Goal: Navigation & Orientation: Find specific page/section

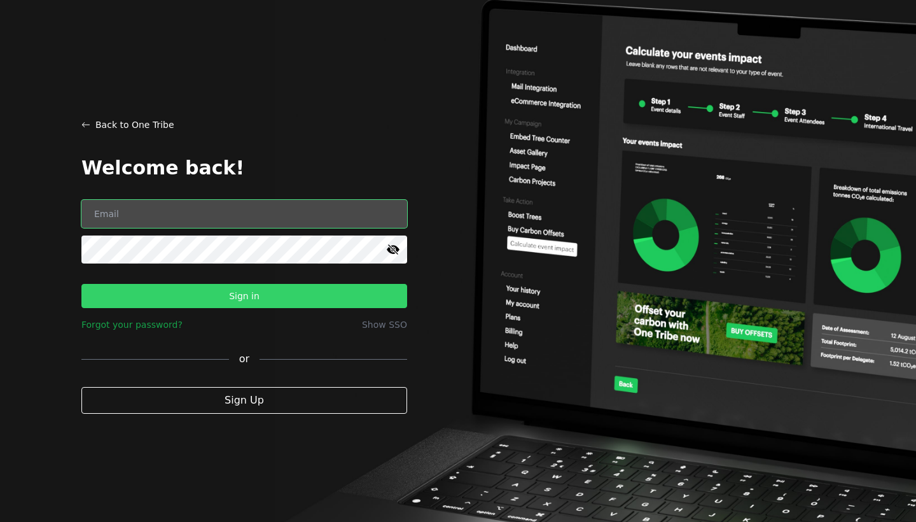
type input "[EMAIL_ADDRESS][DOMAIN_NAME]"
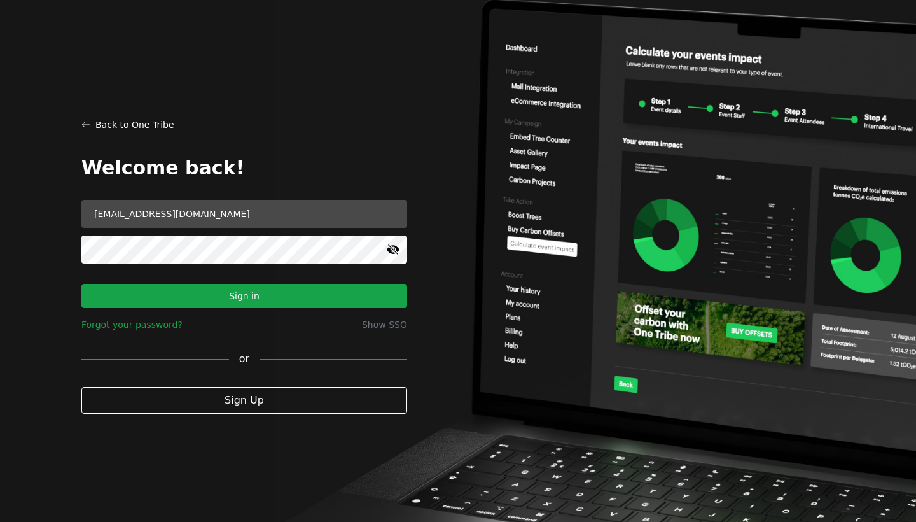
click at [331, 296] on button "Sign in" at bounding box center [244, 296] width 326 height 24
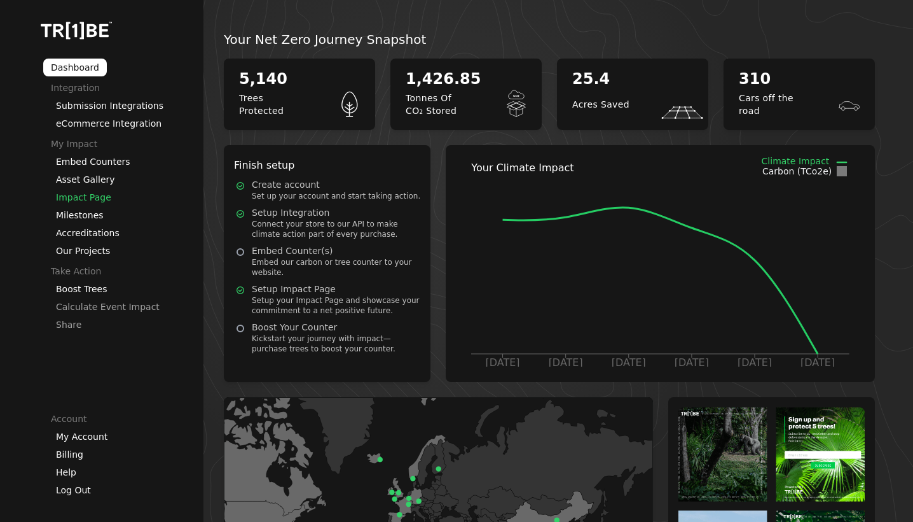
click at [89, 192] on link "Impact Page" at bounding box center [83, 197] width 55 height 10
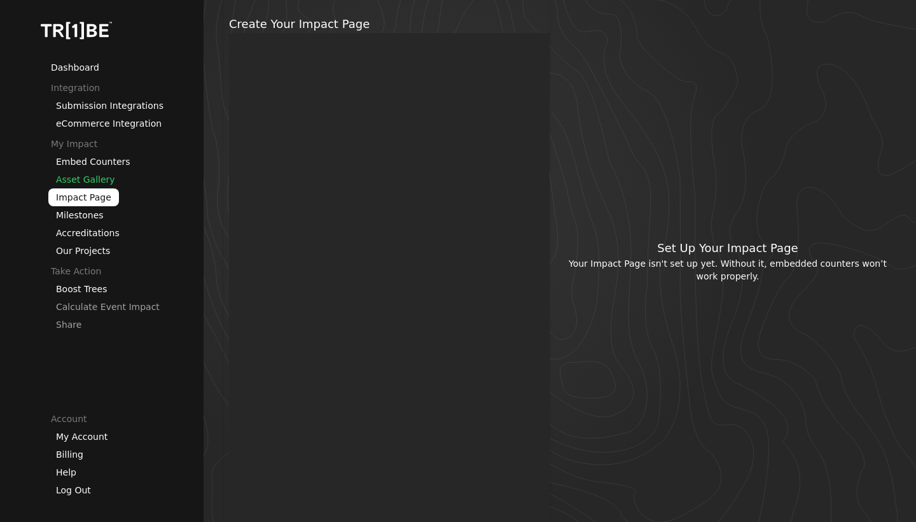
click at [85, 179] on link "Asset Gallery" at bounding box center [85, 179] width 59 height 10
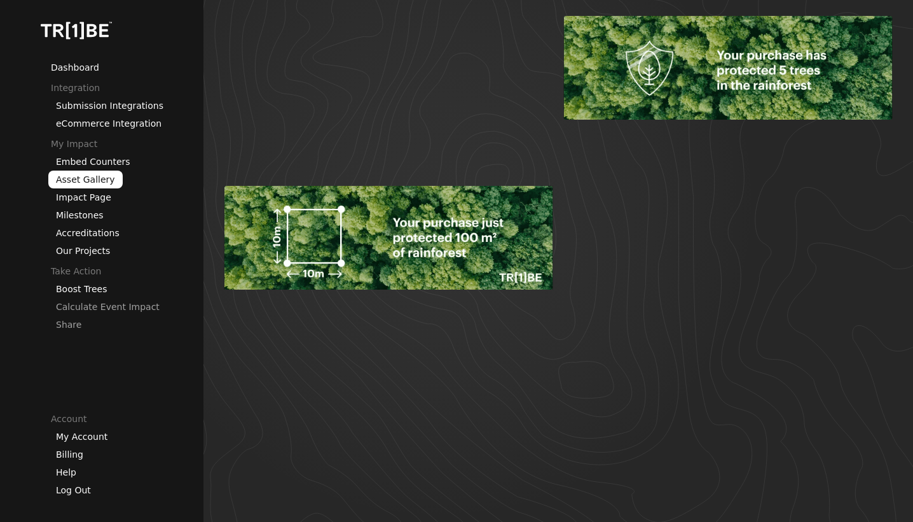
scroll to position [1085, 0]
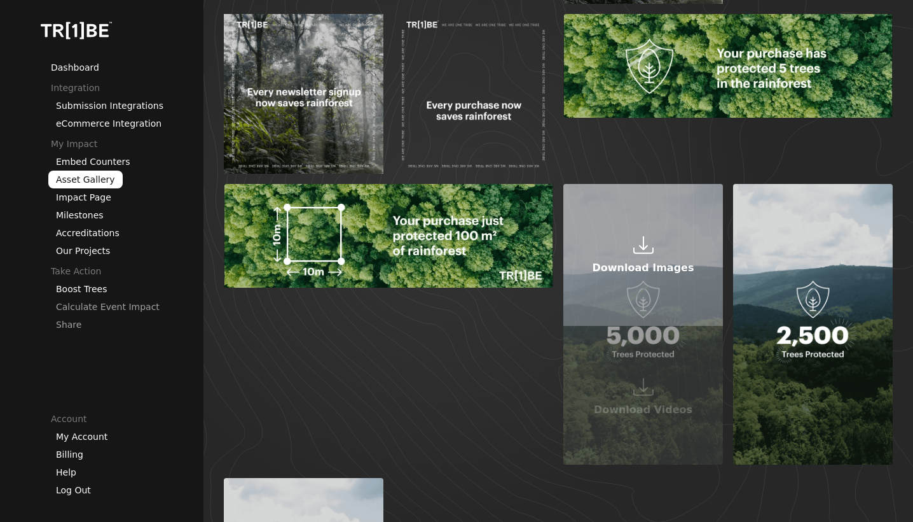
click at [640, 246] on icon at bounding box center [643, 243] width 9 height 14
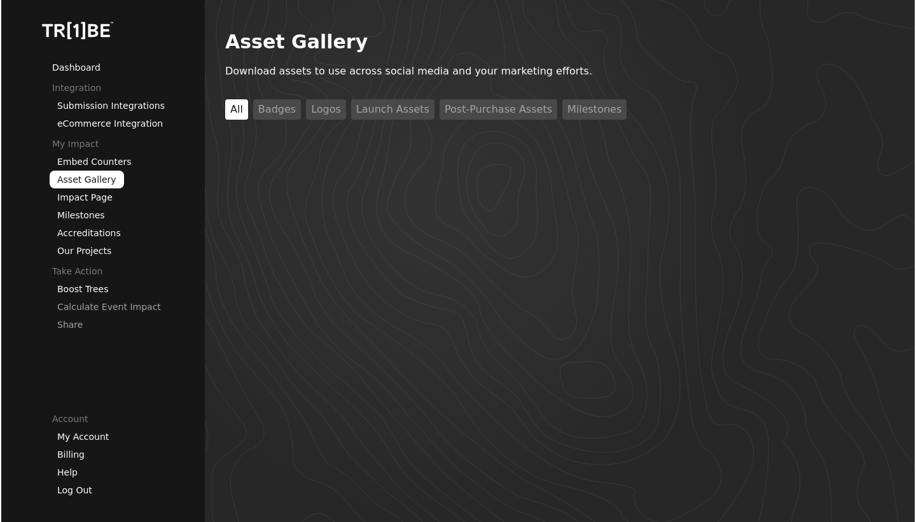
scroll to position [0, 0]
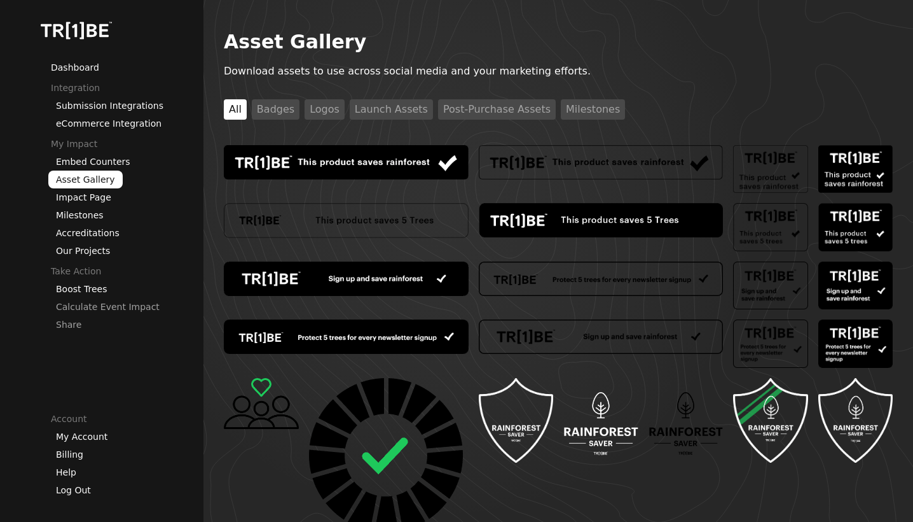
click at [283, 109] on button "Badges" at bounding box center [276, 109] width 48 height 20
click at [312, 110] on button "Logos" at bounding box center [325, 109] width 40 height 20
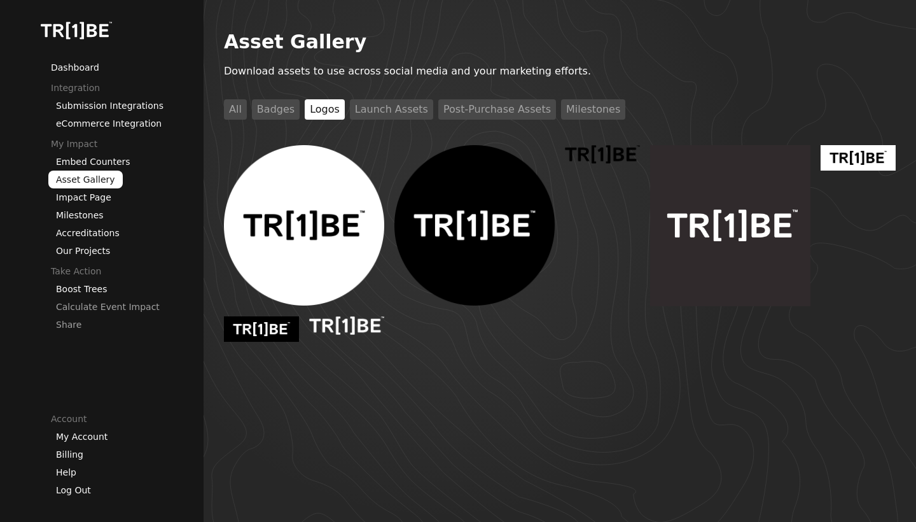
click at [374, 115] on button "Launch Assets" at bounding box center [391, 109] width 83 height 20
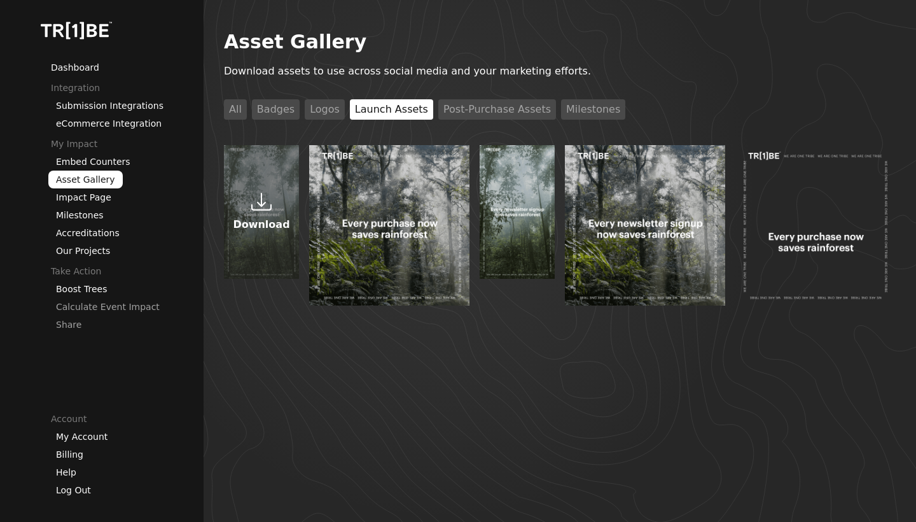
click at [261, 200] on icon at bounding box center [261, 200] width 9 height 14
click at [481, 111] on button "Post-Purchase Assets" at bounding box center [497, 109] width 118 height 20
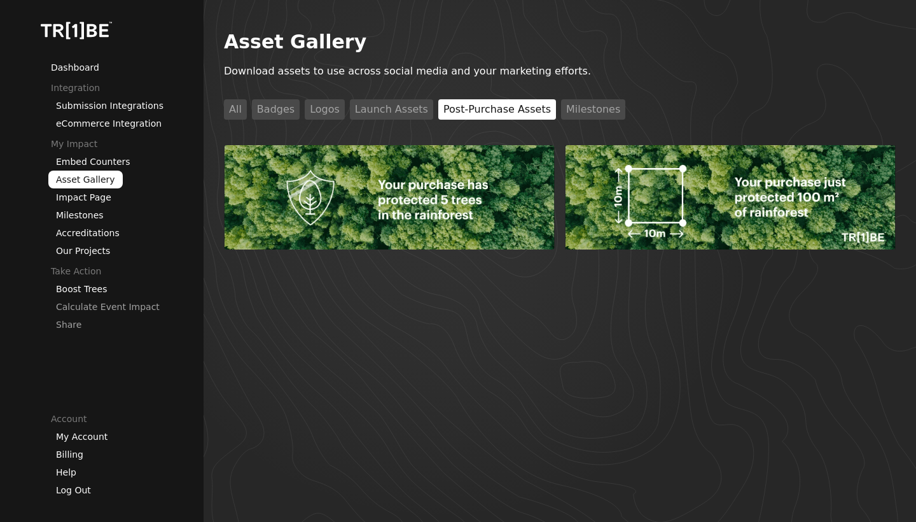
click at [578, 113] on button "Milestones" at bounding box center [593, 109] width 64 height 20
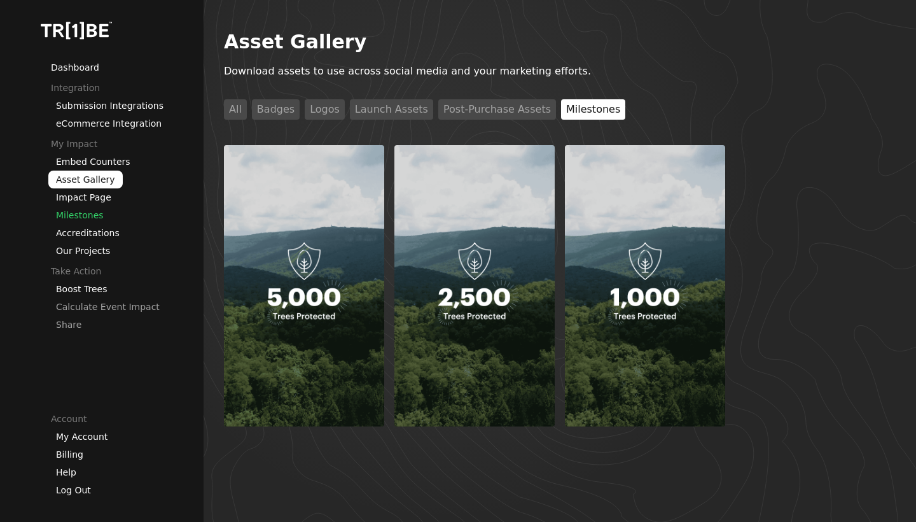
click at [88, 216] on link "Milestones" at bounding box center [80, 215] width 48 height 10
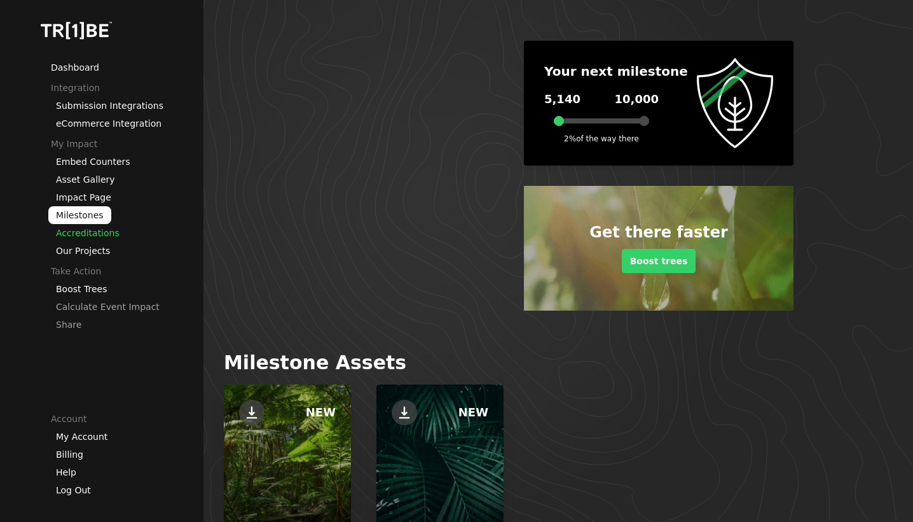
click at [90, 233] on link "Accreditations" at bounding box center [88, 233] width 64 height 10
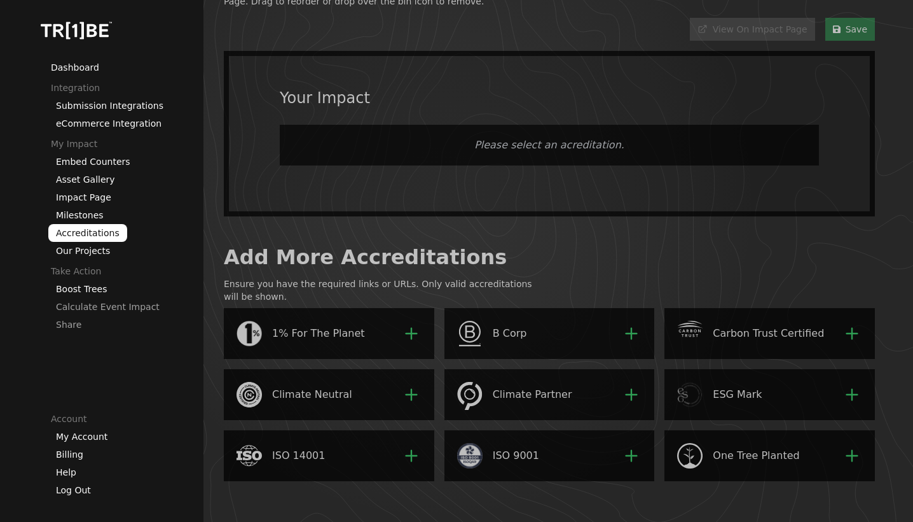
scroll to position [114, 0]
click at [92, 250] on link "Our Projects" at bounding box center [83, 251] width 54 height 10
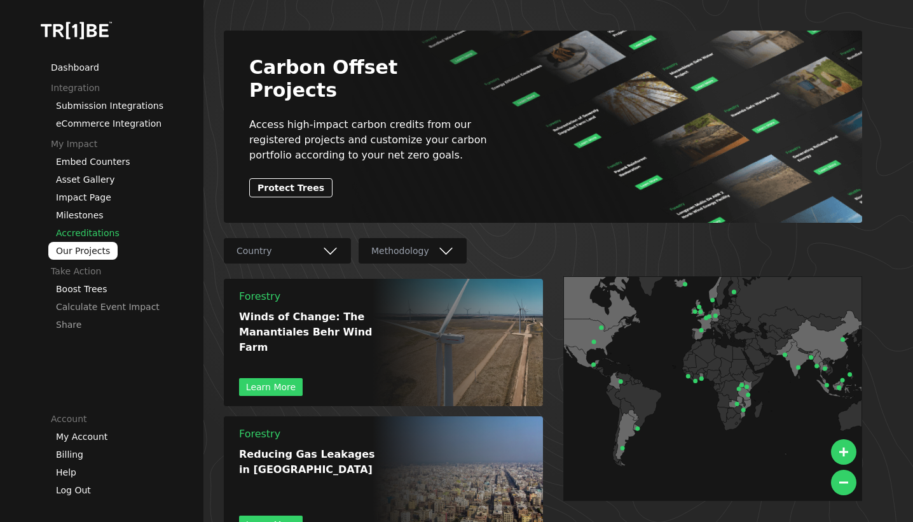
click at [96, 233] on link "Accreditations" at bounding box center [88, 233] width 64 height 10
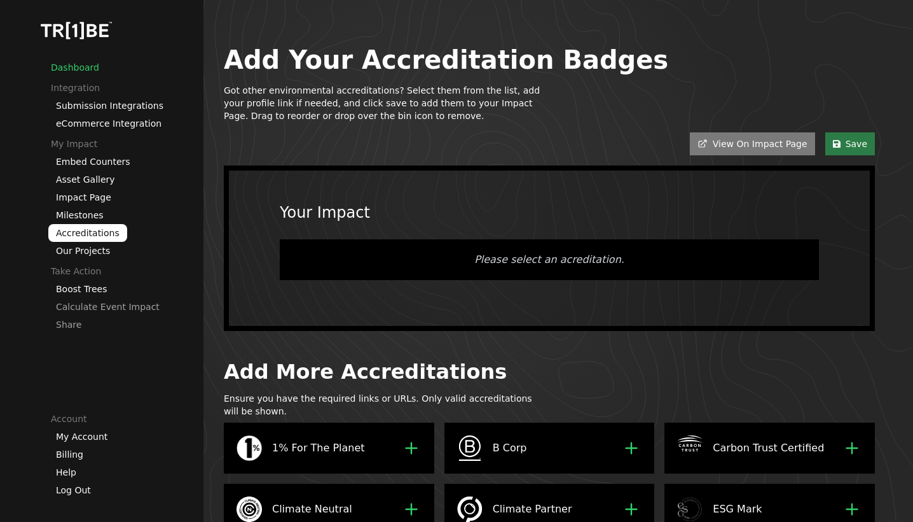
click at [83, 67] on link "Dashboard" at bounding box center [75, 67] width 48 height 10
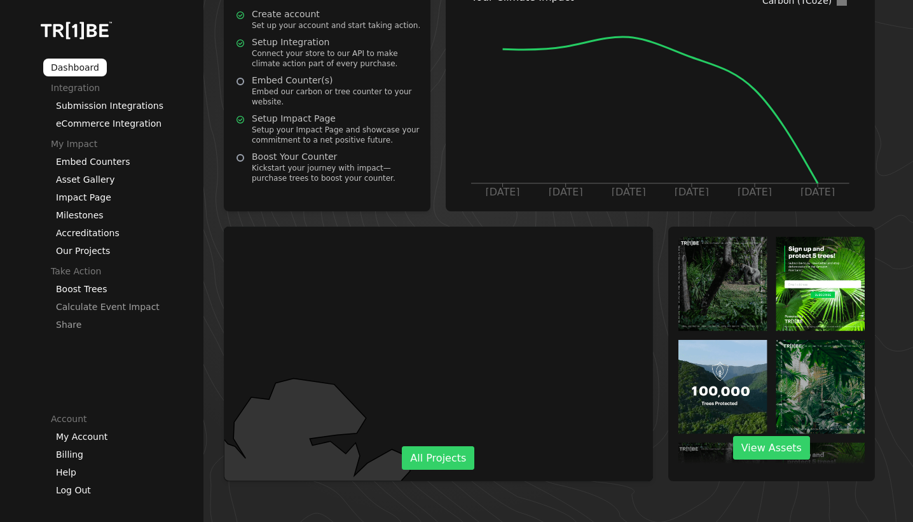
scroll to position [167, 0]
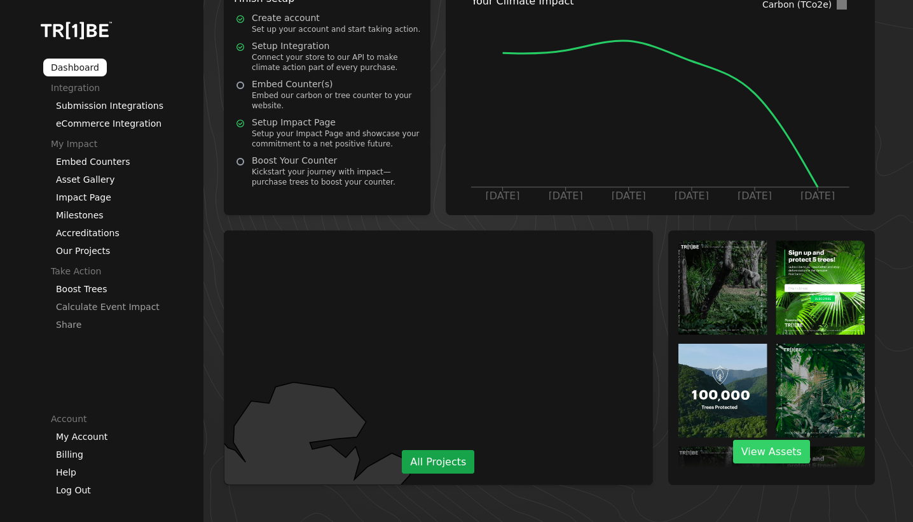
click at [444, 468] on link "All Projects" at bounding box center [438, 462] width 73 height 24
